Goal: Use online tool/utility

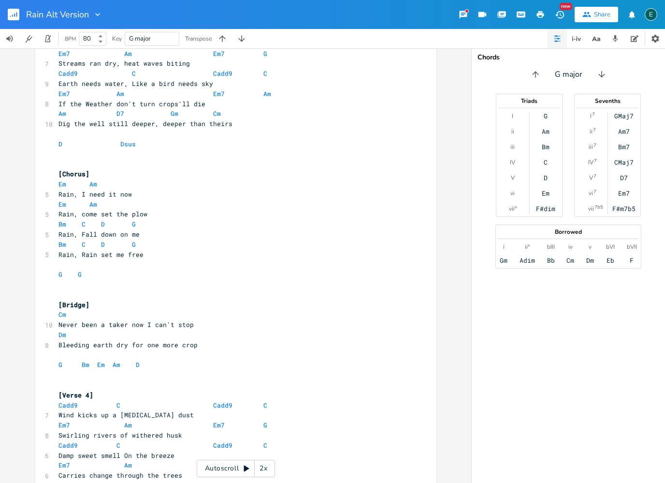
scroll to position [675, 0]
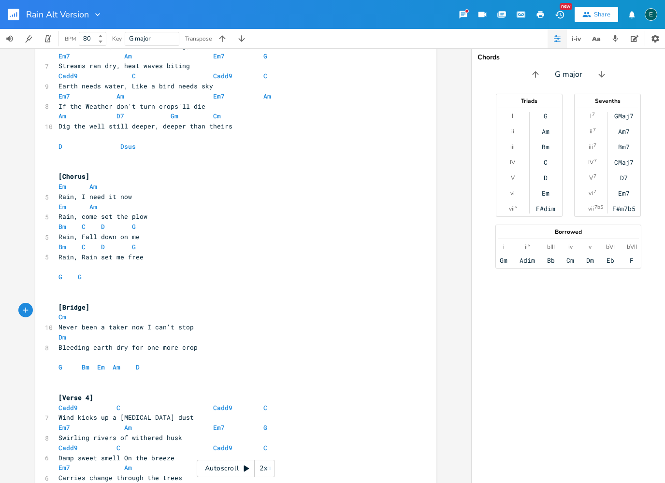
click at [86, 332] on pre "Dm" at bounding box center [231, 337] width 349 height 10
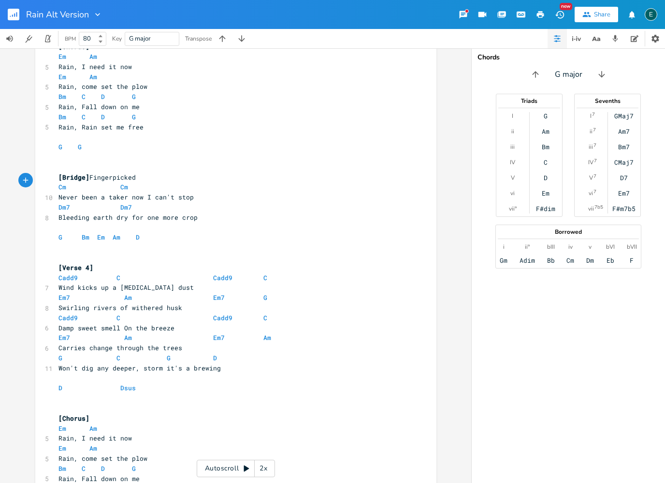
scroll to position [811, 0]
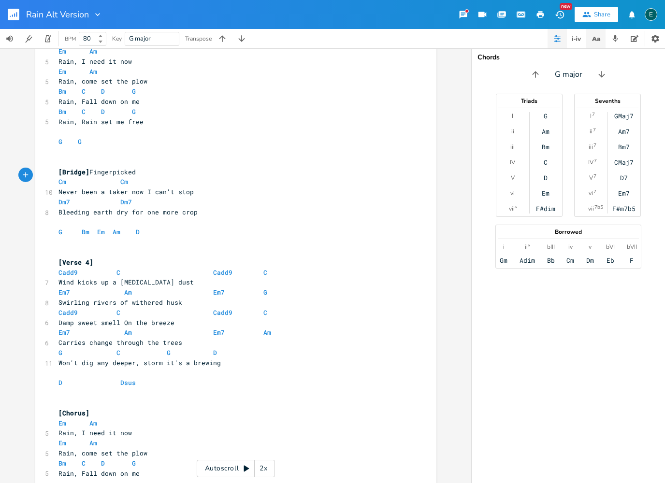
click at [598, 43] on icon "button" at bounding box center [596, 39] width 12 height 12
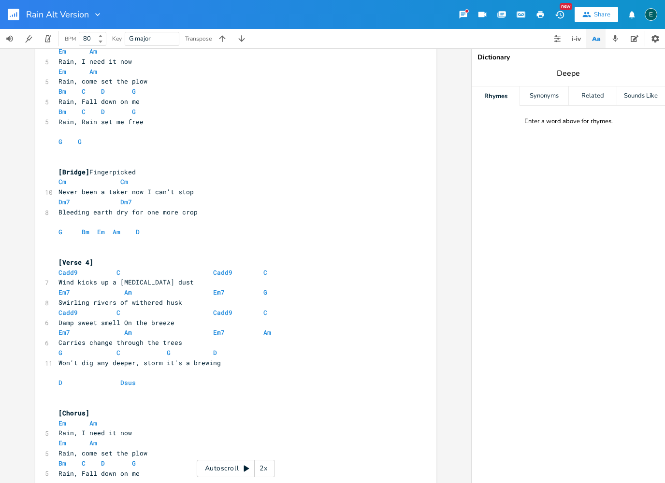
type input "Deeper"
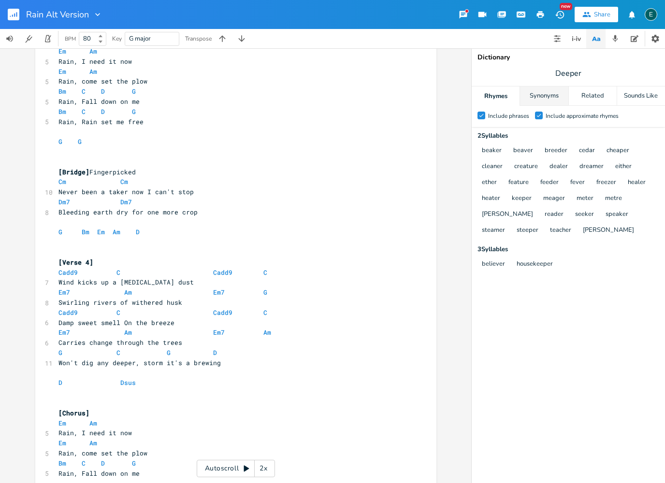
click at [548, 96] on div "Synonyms" at bounding box center [544, 95] width 48 height 19
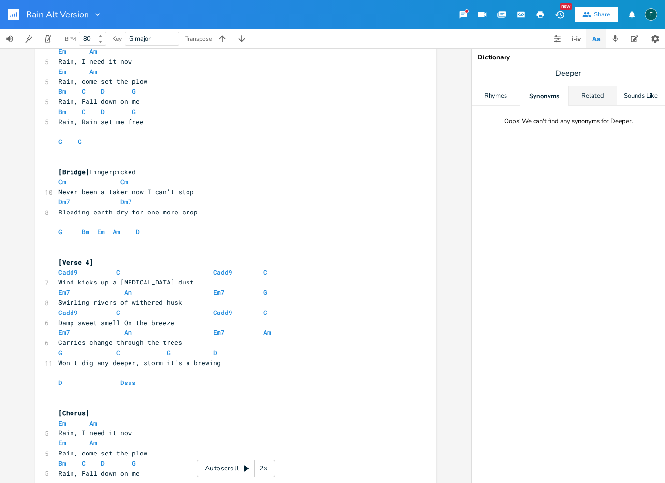
click at [597, 92] on div "Related" at bounding box center [593, 95] width 48 height 19
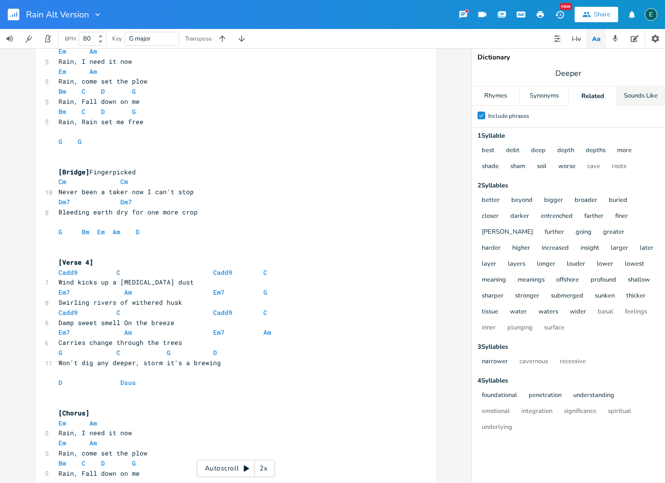
click at [631, 91] on div "Sounds Like" at bounding box center [641, 95] width 48 height 19
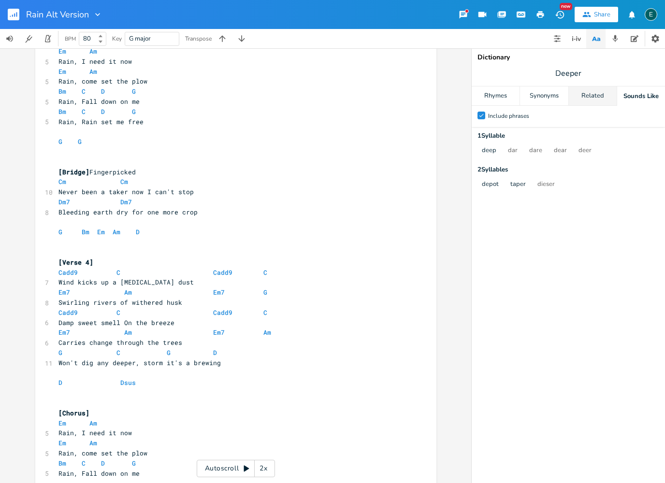
click at [597, 93] on div "Related" at bounding box center [593, 95] width 48 height 19
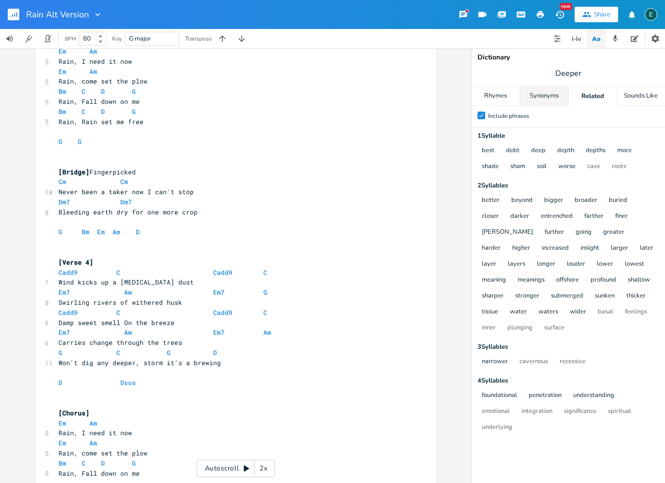
click at [543, 97] on div "Synonyms" at bounding box center [544, 95] width 48 height 19
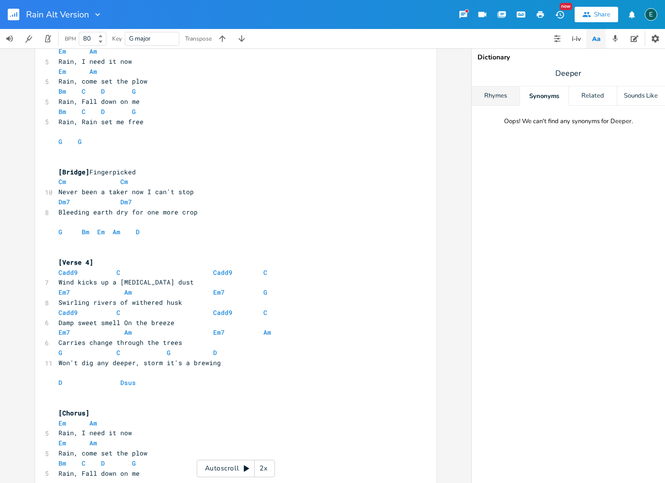
click at [508, 93] on div "Rhymes" at bounding box center [495, 95] width 48 height 19
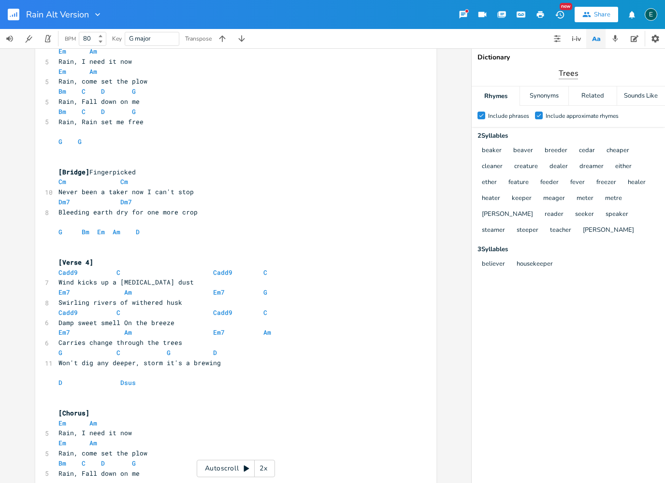
type input "Trees"
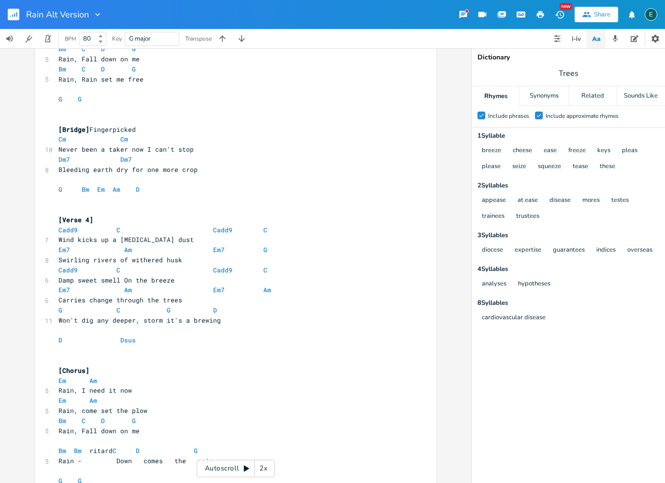
scroll to position [854, 0]
type input "deeper"
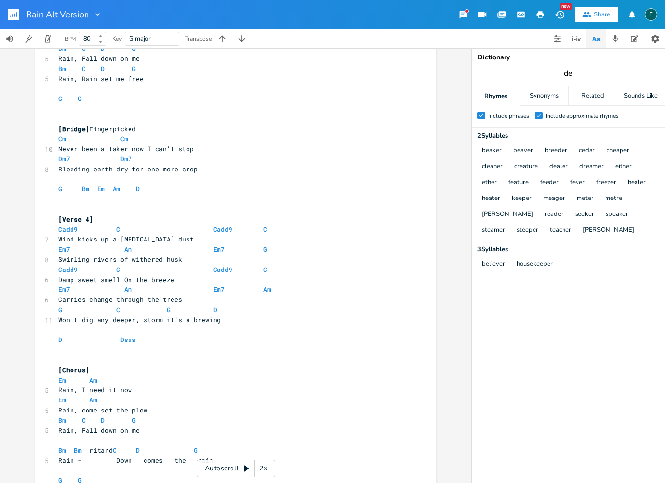
type input "d"
type input "[DATE]"
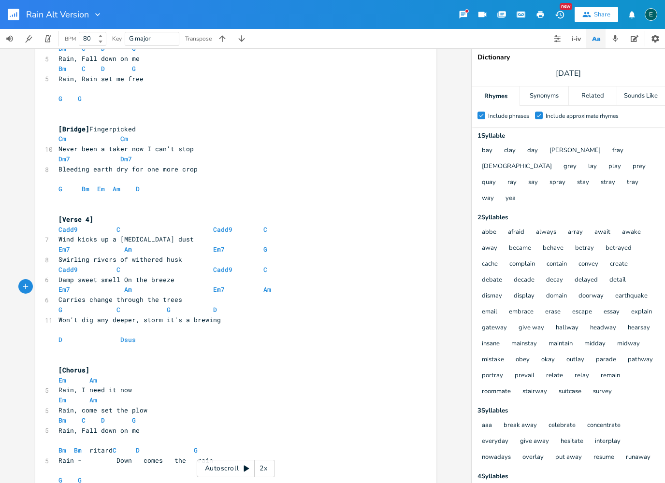
click at [227, 315] on pre "Won't dig any deeper, storm it's a brewing" at bounding box center [231, 320] width 349 height 10
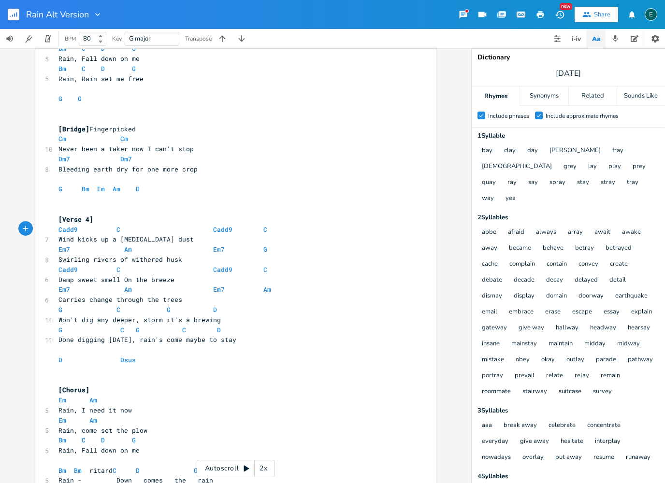
click at [232, 315] on pre "Won't dig any deeper, storm it's a brewing" at bounding box center [231, 320] width 349 height 10
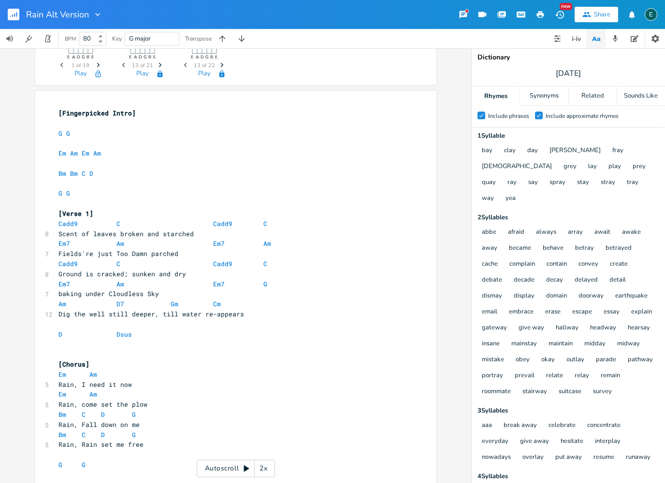
scroll to position [188, 0]
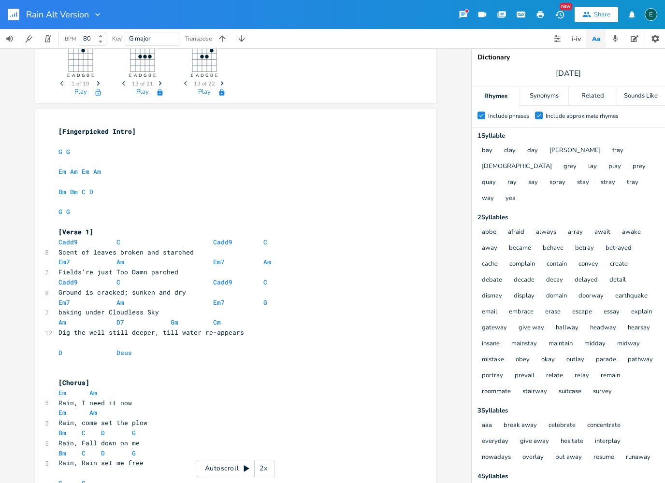
click at [215, 466] on div "Autoscroll 2x" at bounding box center [236, 468] width 78 height 17
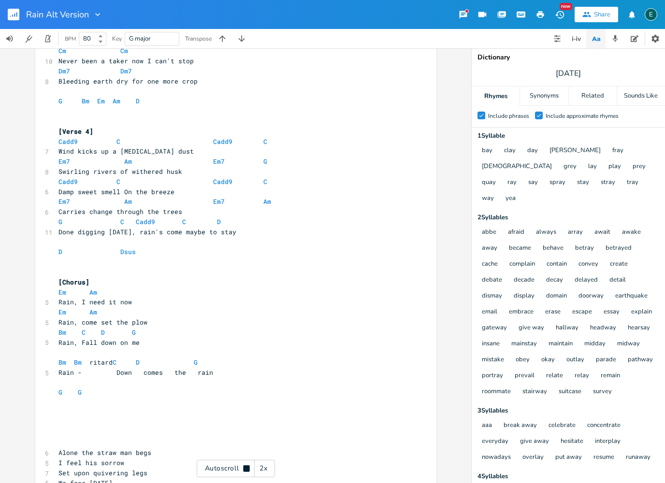
scroll to position [942, 0]
click at [225, 466] on div "Autoscroll 2x" at bounding box center [236, 468] width 78 height 17
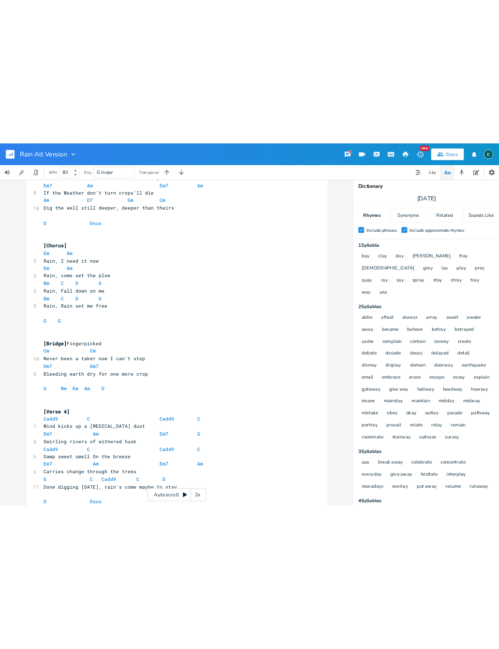
scroll to position [714, 0]
